Goal: Task Accomplishment & Management: Complete application form

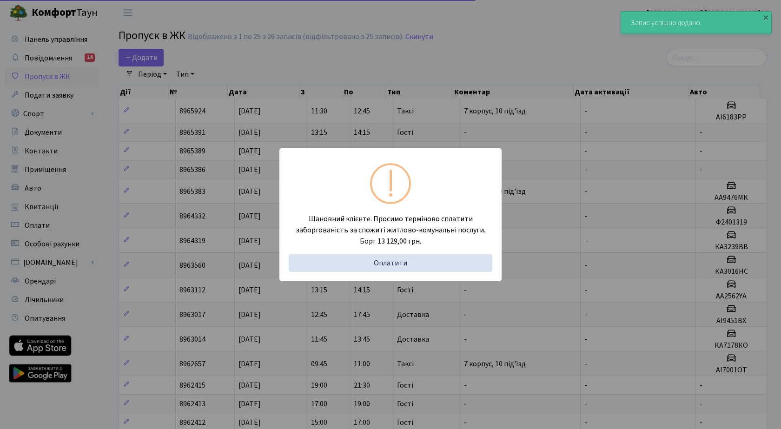
select select "25"
click at [140, 56] on div "Шановний клієнте. Просимо терміново сплатити заборгованість за спожиті житлово-…" at bounding box center [387, 214] width 774 height 429
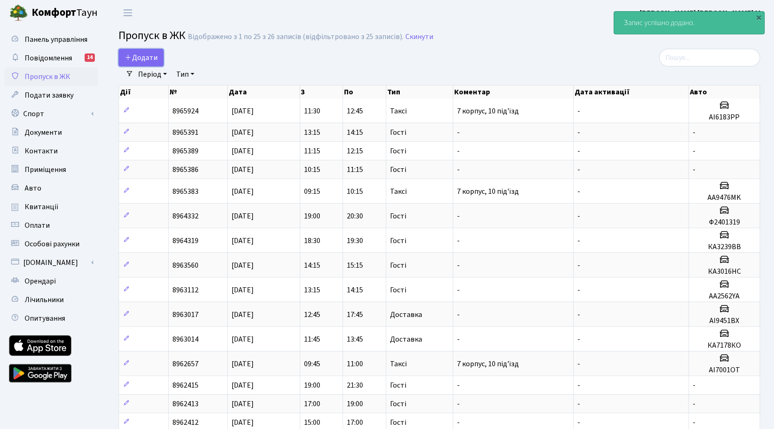
click at [140, 56] on span "Додати" at bounding box center [141, 58] width 33 height 10
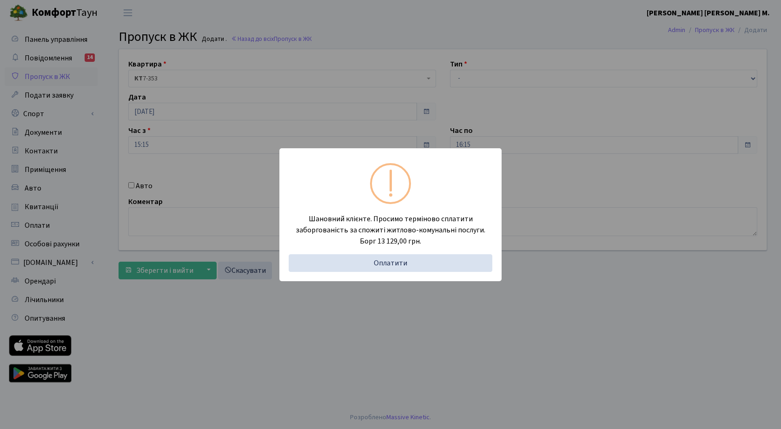
click at [126, 186] on div "Шановний клієнте. Просимо терміново сплатити заборгованість за спожиті житлово-…" at bounding box center [390, 214] width 781 height 429
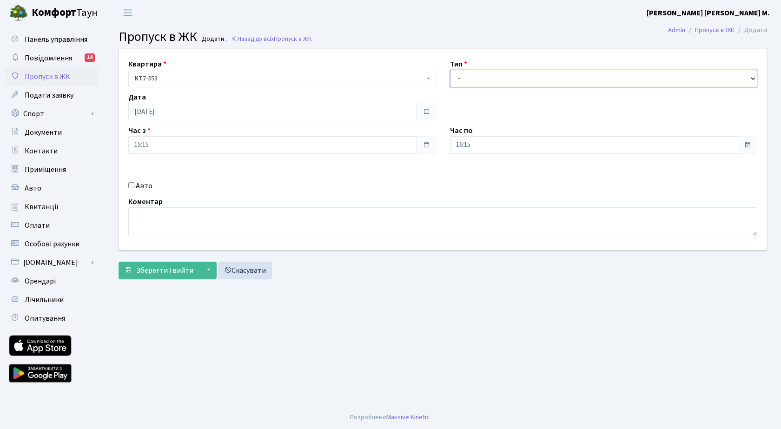
click at [501, 78] on select "- Доставка Таксі Гості Сервіс" at bounding box center [604, 79] width 308 height 18
select select "3"
click at [450, 70] on select "- Доставка Таксі Гості Сервіс" at bounding box center [604, 79] width 308 height 18
click at [501, 146] on input "16:15" at bounding box center [594, 145] width 289 height 18
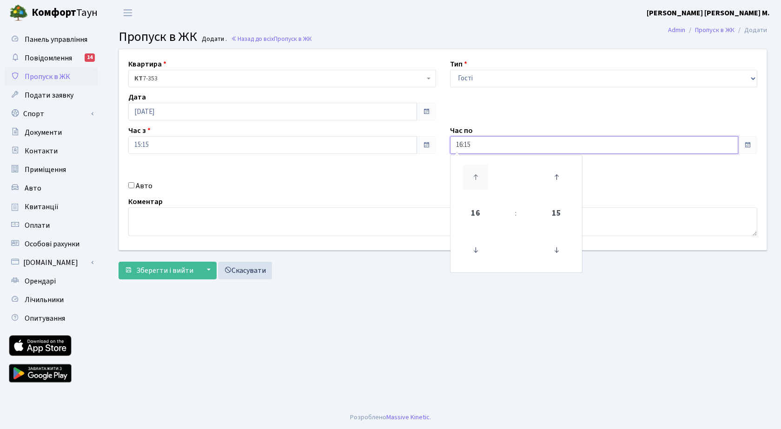
click at [478, 175] on icon at bounding box center [475, 177] width 25 height 25
type input "18:15"
click at [166, 267] on span "Зберегти і вийти" at bounding box center [164, 270] width 57 height 10
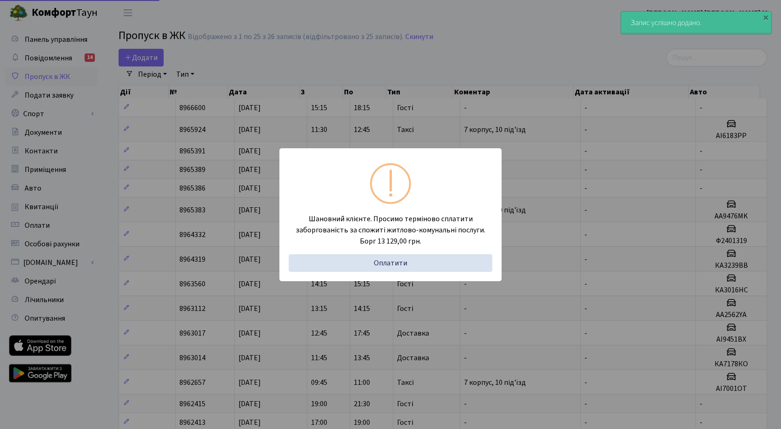
select select "25"
